Goal: Information Seeking & Learning: Understand process/instructions

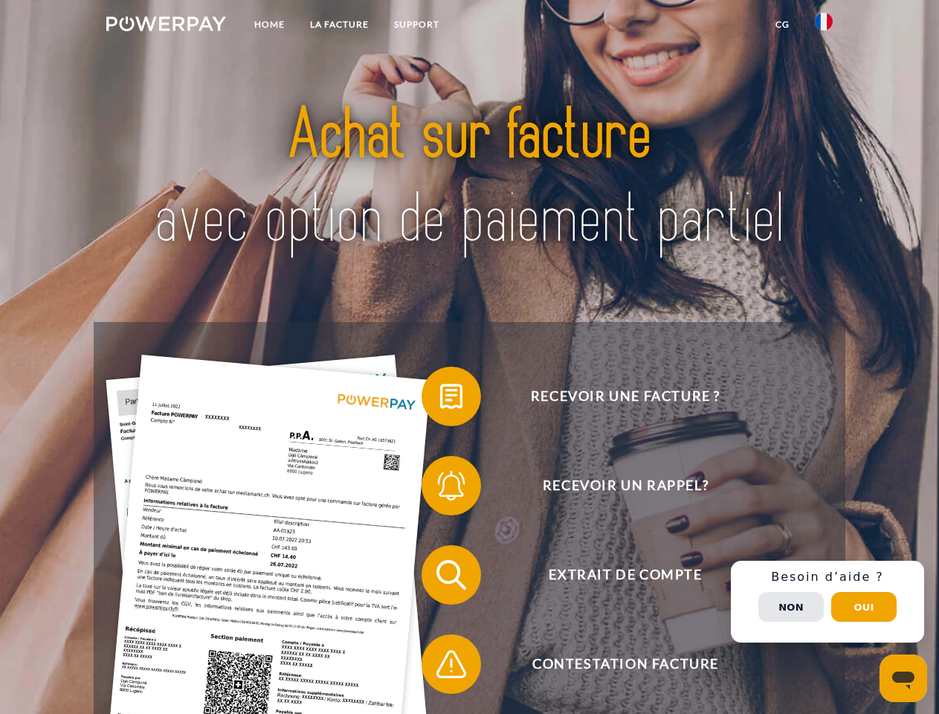
click at [166, 26] on img at bounding box center [166, 23] width 120 height 15
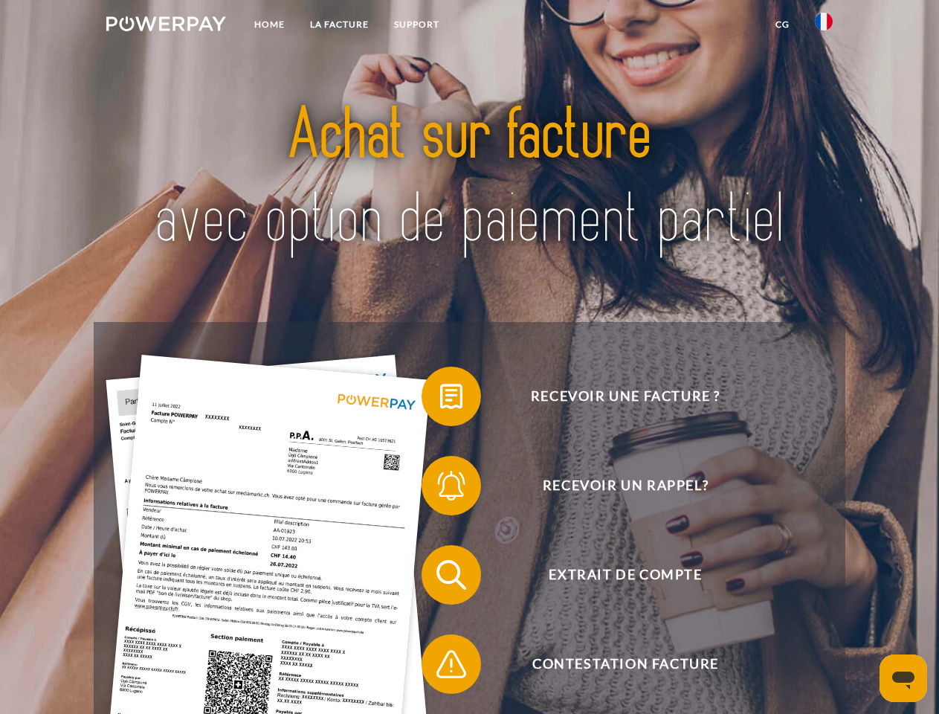
click at [824, 26] on img at bounding box center [824, 22] width 18 height 18
click at [782, 25] on link "CG" at bounding box center [782, 24] width 39 height 27
click at [440, 399] on span at bounding box center [429, 396] width 74 height 74
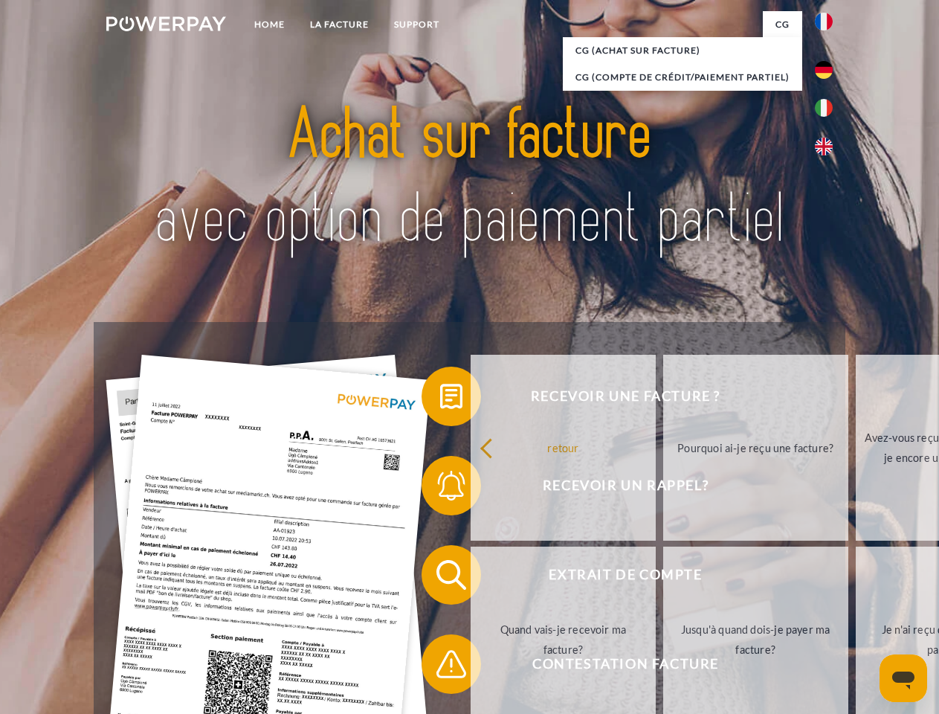
click at [440, 488] on div "Recevoir une facture ? Recevoir un rappel? Extrait de compte retour" at bounding box center [469, 619] width 751 height 595
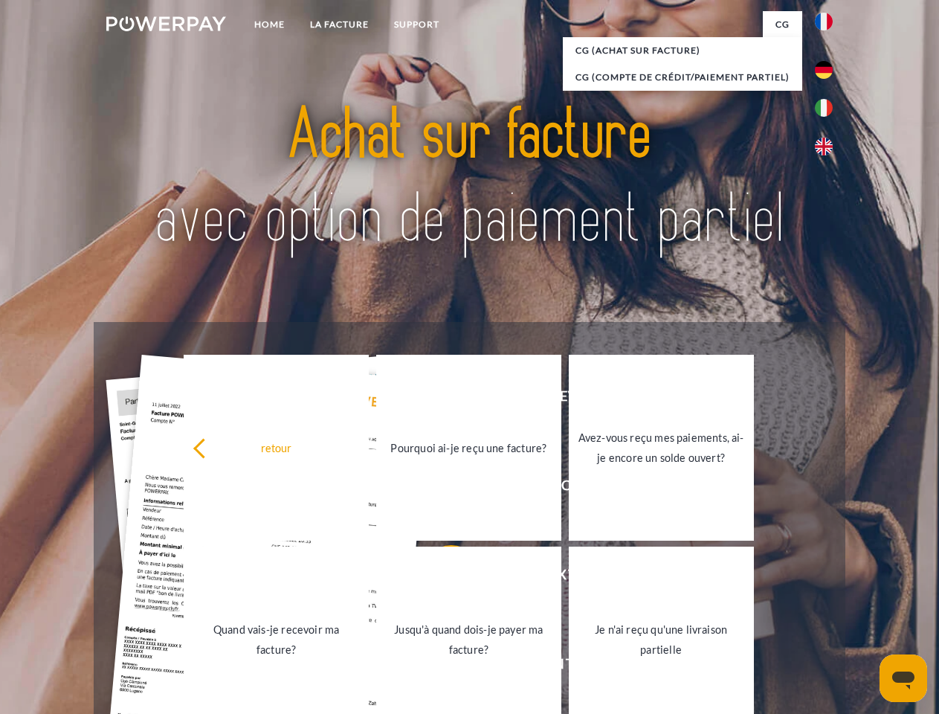
click at [440, 578] on link "Jusqu'à quand dois-je payer ma facture?" at bounding box center [468, 639] width 185 height 186
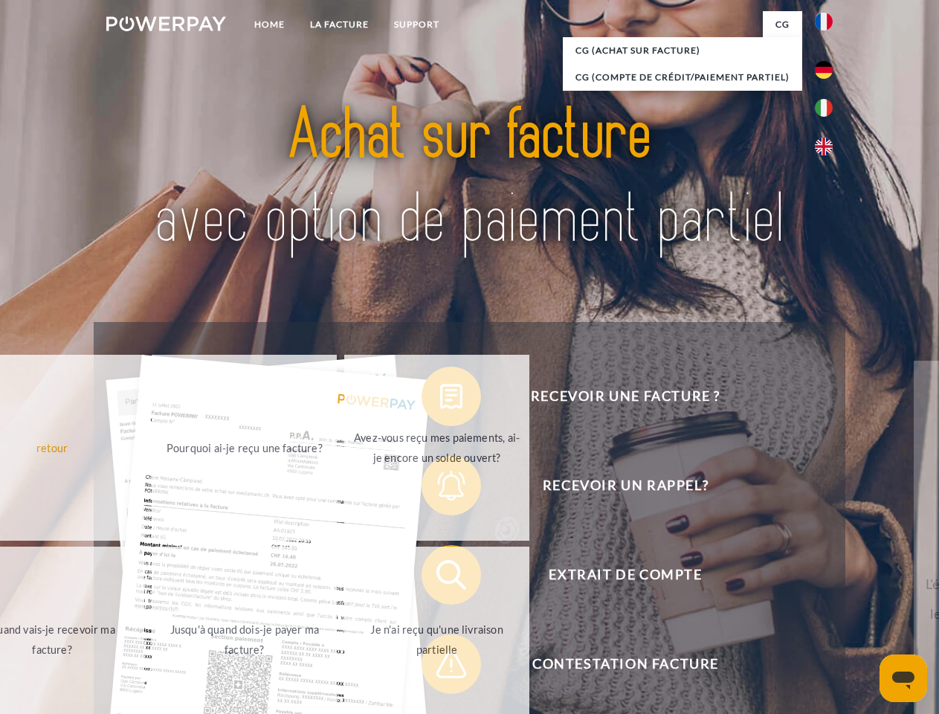
click at [440, 667] on div "retour Pourquoi ai-je reçu une facture? Avez-vous reçu mes paiements, ai-je enc…" at bounding box center [245, 544] width 601 height 384
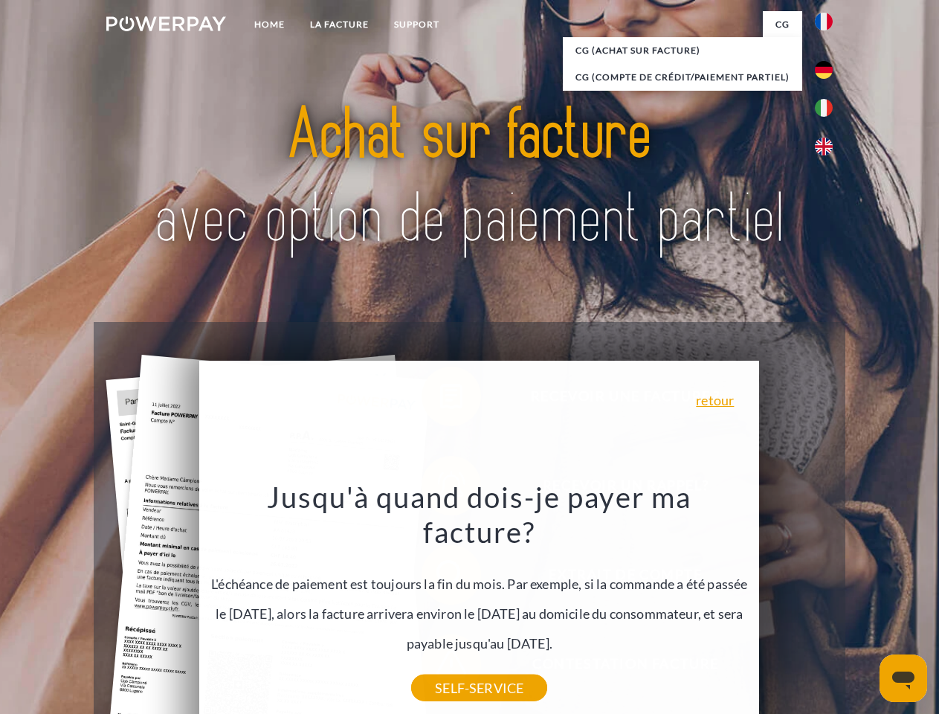
click at [827, 601] on div "Recevoir une facture ? Recevoir un rappel? Extrait de compte retour" at bounding box center [469, 619] width 751 height 595
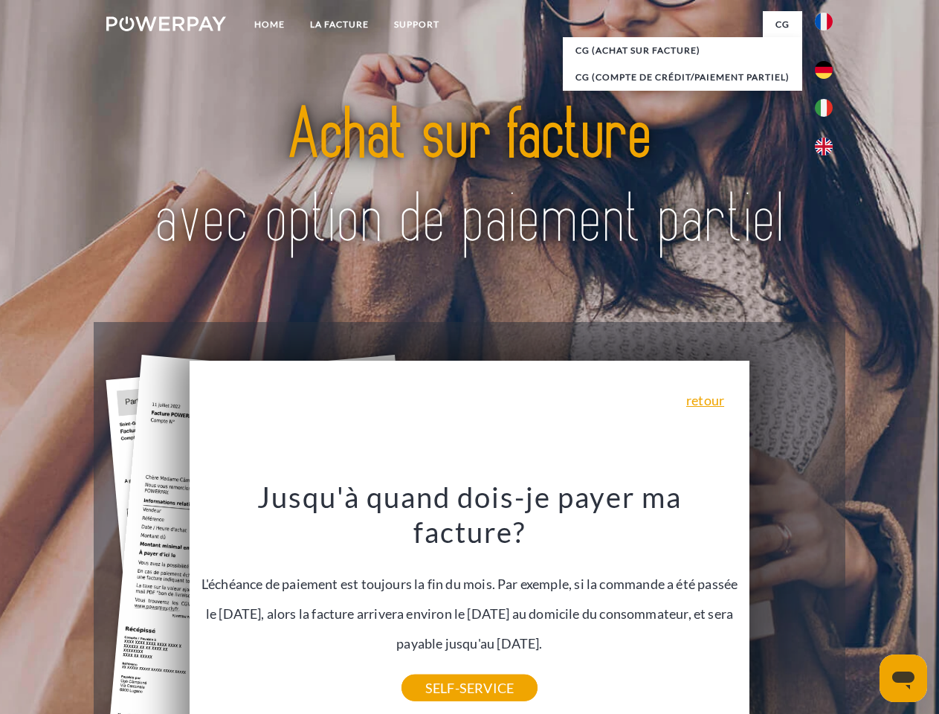
click at [791, 604] on span "Extrait de compte" at bounding box center [625, 574] width 364 height 59
click at [864, 607] on header "Home LA FACTURE Support" at bounding box center [469, 513] width 939 height 1027
